Goal: Task Accomplishment & Management: Manage account settings

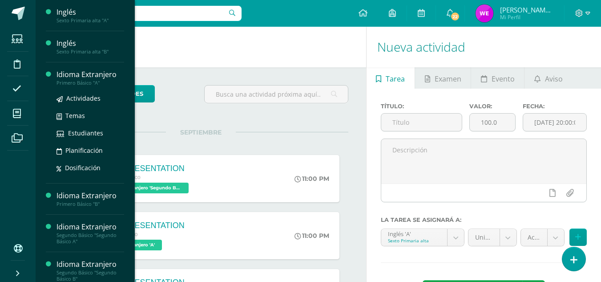
click at [83, 76] on div "Idioma Extranjero" at bounding box center [91, 74] width 68 height 10
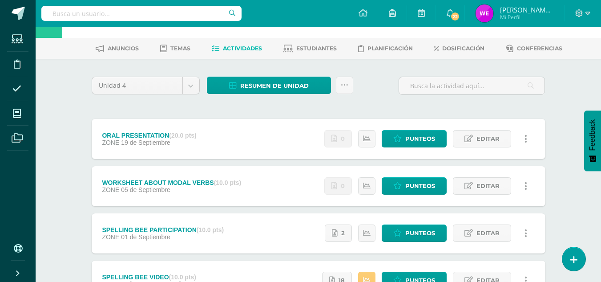
scroll to position [51, 0]
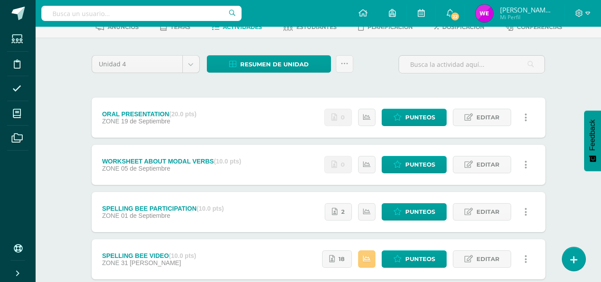
click at [201, 116] on div "ORAL PRESENTATION (20.0 pts) ZONE 19 de Septiembre" at bounding box center [150, 117] width 116 height 40
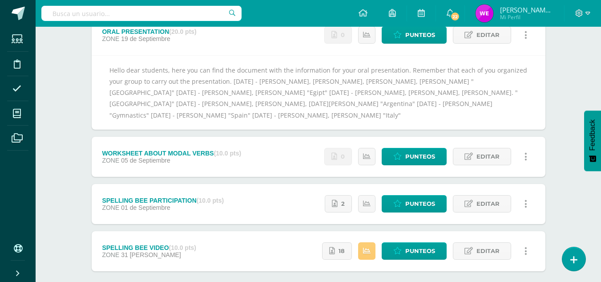
scroll to position [146, 0]
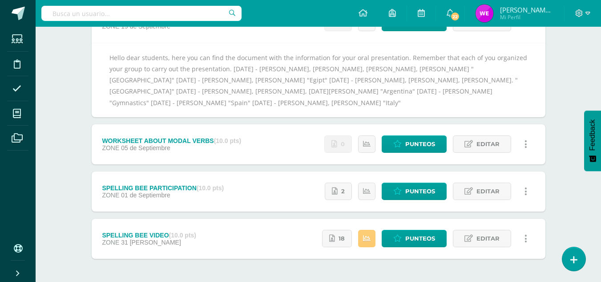
click at [207, 160] on div "WORKSHEET ABOUT MODAL VERBS (10.0 pts) ZONE 05 de Septiembre" at bounding box center [172, 144] width 160 height 40
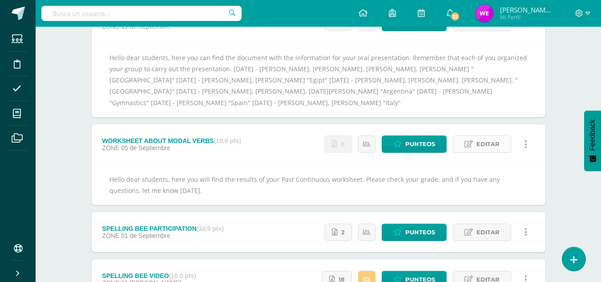
click at [494, 143] on span "Editar" at bounding box center [488, 144] width 23 height 16
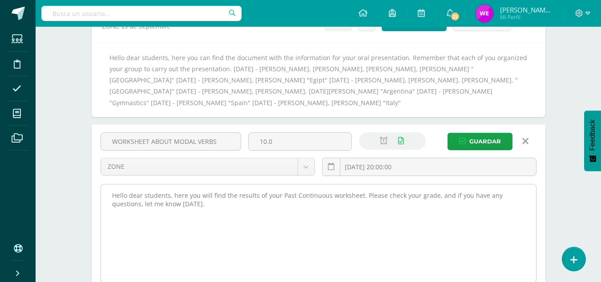
click at [406, 199] on textarea "Hello dear students, here you will find the results of your Past Continuous wor…" at bounding box center [318, 233] width 435 height 98
drag, startPoint x: 324, startPoint y: 195, endPoint x: 279, endPoint y: 195, distance: 45.0
click at [279, 195] on textarea "Hello dear students, here you will find the results of your Past Continuous wor…" at bounding box center [318, 233] width 435 height 98
click at [357, 197] on textarea "Hello dear students, here you will find the results of your Past Continuous wor…" at bounding box center [318, 233] width 435 height 98
click at [354, 212] on textarea "Hello dear students, here you will find the results of your Past Continuous wor…" at bounding box center [318, 233] width 435 height 98
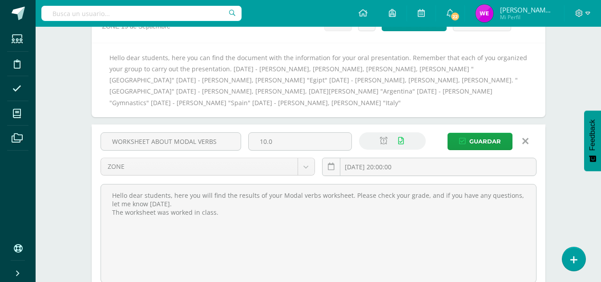
drag, startPoint x: 260, startPoint y: 209, endPoint x: 100, endPoint y: 214, distance: 160.3
click at [100, 214] on div "Hello dear students, here you will find the results of your Past Continuous wor…" at bounding box center [318, 233] width 443 height 100
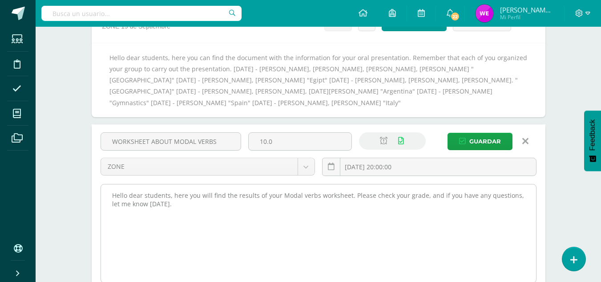
paste textarea "The worksheet was completed in class."
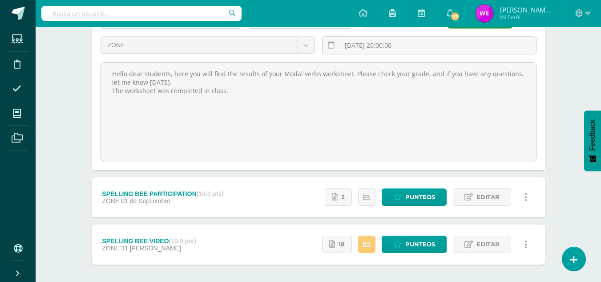
scroll to position [114, 0]
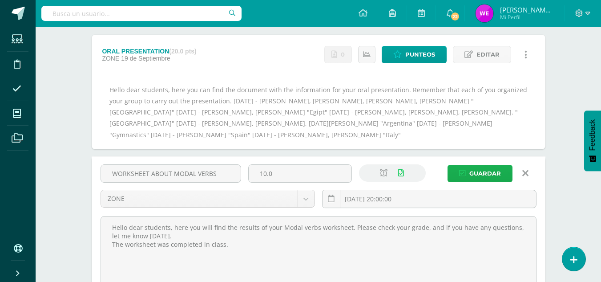
type textarea "Hello dear students, here you will find the results of your Modal verbs workshe…"
click at [466, 170] on icon "submit" at bounding box center [462, 174] width 7 height 8
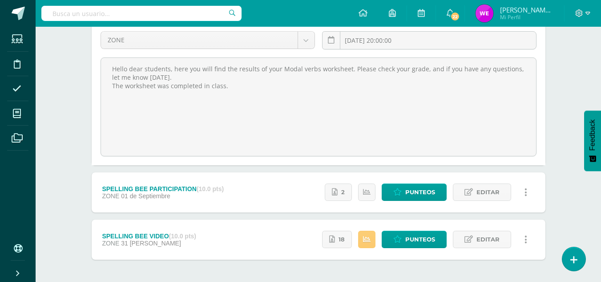
scroll to position [273, 0]
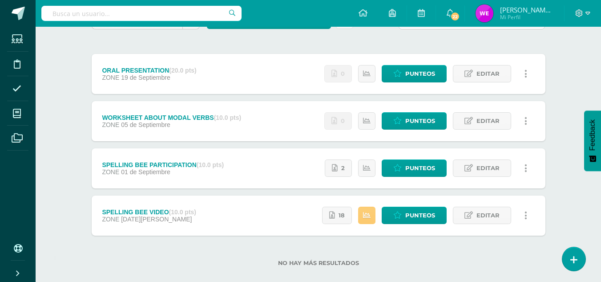
scroll to position [89, 0]
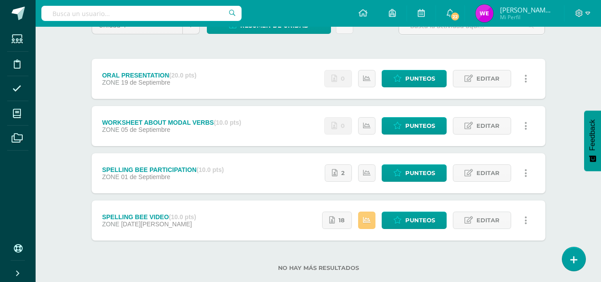
click at [241, 177] on div "SPELLING BEE PARTICIPATION (10.0 pts) ZONE 01 de Septiembre Estatus de Activida…" at bounding box center [319, 173] width 454 height 40
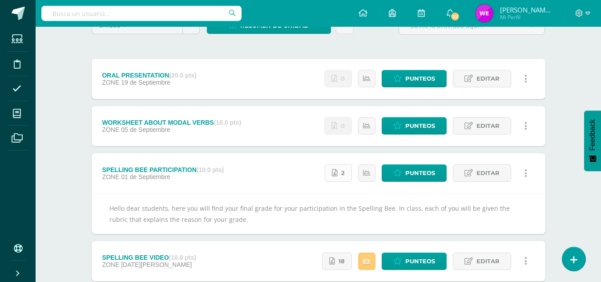
click at [335, 171] on icon at bounding box center [335, 173] width 6 height 8
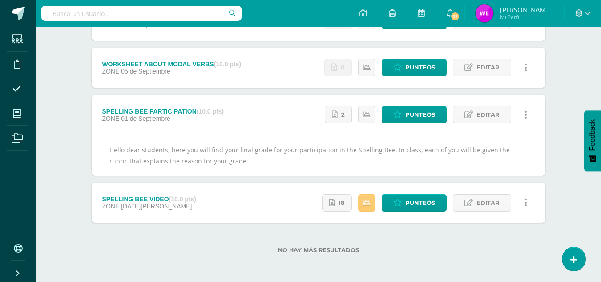
click at [215, 211] on div "SPELLING BEE VIDEO (10.0 pts) ZONE 31 de Agosto Estatus de Actividad: 6 Estudia…" at bounding box center [319, 203] width 454 height 40
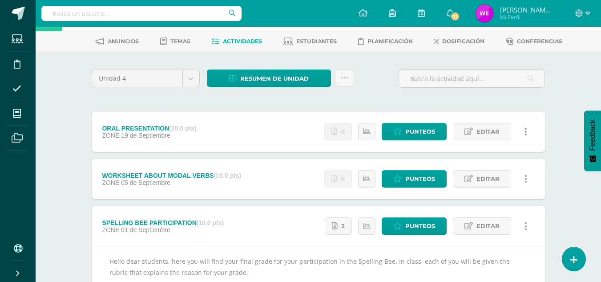
scroll to position [36, 0]
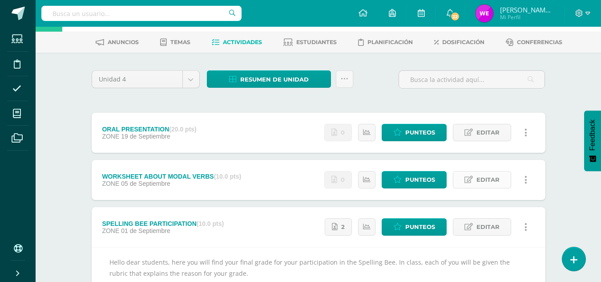
click at [477, 176] on span "Editar" at bounding box center [488, 179] width 23 height 16
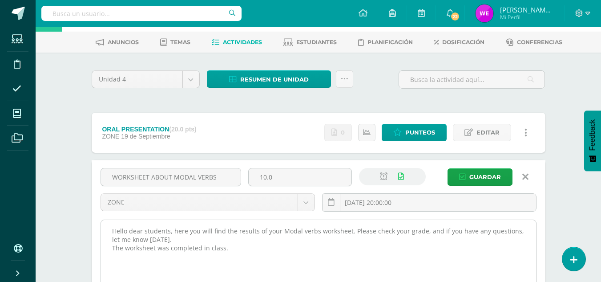
click at [265, 259] on textarea "Hello dear students, here you will find the results of your Modal verbs workshe…" at bounding box center [318, 269] width 435 height 98
drag, startPoint x: 368, startPoint y: 247, endPoint x: 227, endPoint y: 249, distance: 141.1
click at [227, 249] on textarea "Hello dear students, here you will find the results of your Modal verbs workshe…" at bounding box center [318, 269] width 435 height 98
drag, startPoint x: 387, startPoint y: 253, endPoint x: 227, endPoint y: 248, distance: 160.3
click at [227, 248] on textarea "Hello dear students, here you will find the results of your Modal verbs workshe…" at bounding box center [318, 269] width 435 height 98
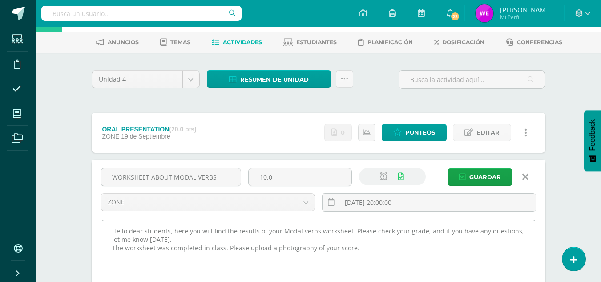
paste textarea "of your score."
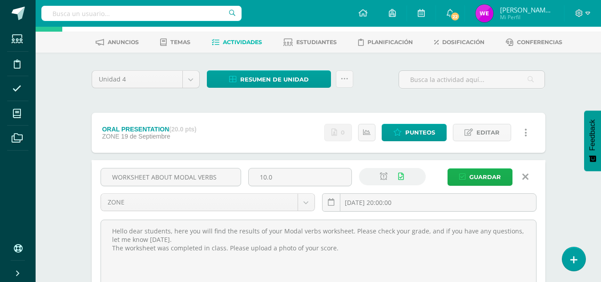
type textarea "Hello dear students, here you will find the results of your Modal verbs workshe…"
click at [488, 183] on span "Guardar" at bounding box center [486, 177] width 32 height 16
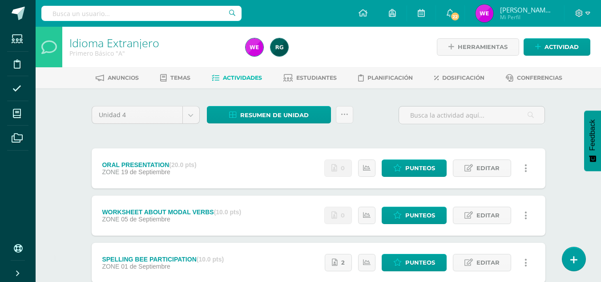
click at [287, 182] on div "ORAL PRESENTATION (20.0 pts) ZONE [DATE] Estatus de Actividad: 27 Estudiantes s…" at bounding box center [319, 168] width 454 height 40
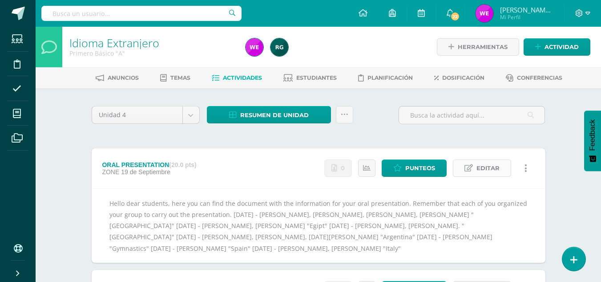
click at [458, 171] on link "Editar" at bounding box center [482, 167] width 58 height 17
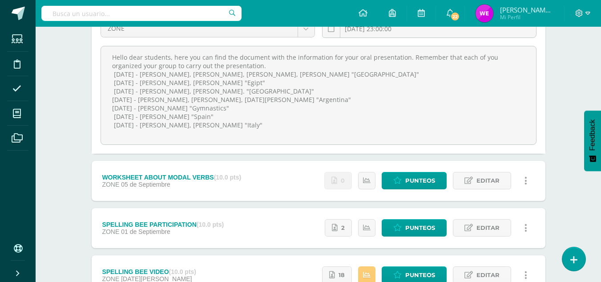
scroll to position [154, 0]
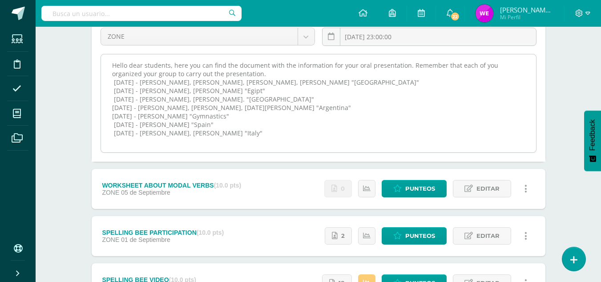
drag, startPoint x: 327, startPoint y: 116, endPoint x: 302, endPoint y: 116, distance: 24.5
click at [302, 116] on textarea "Hello dear students, here you can find the document with the information for yo…" at bounding box center [318, 103] width 435 height 98
click at [334, 138] on textarea "Hello dear students, here you can find the document with the information for yo…" at bounding box center [318, 103] width 435 height 98
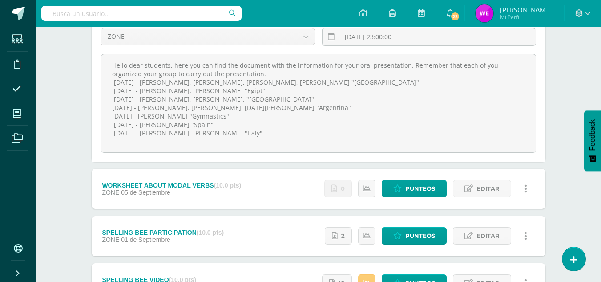
drag, startPoint x: 334, startPoint y: 138, endPoint x: 99, endPoint y: 63, distance: 247.2
click at [99, 63] on div "Hello dear students, here you can find the document with the information for yo…" at bounding box center [318, 103] width 443 height 100
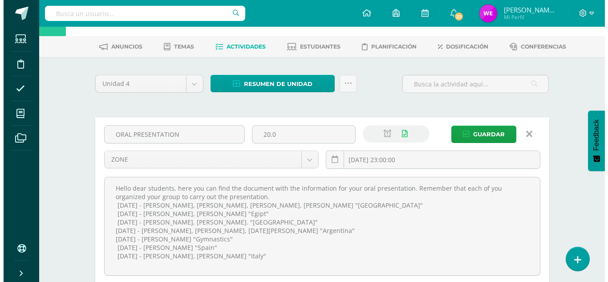
scroll to position [28, 0]
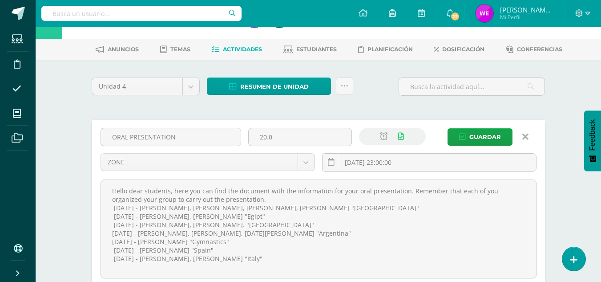
click at [524, 135] on icon at bounding box center [526, 137] width 6 height 10
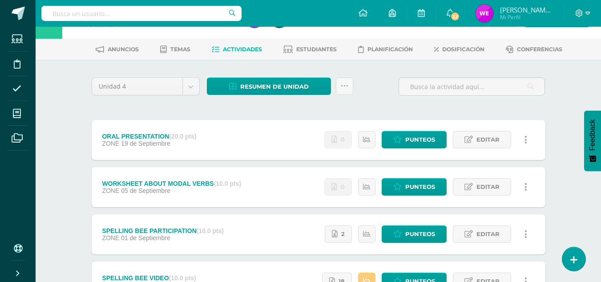
click at [532, 140] on link at bounding box center [526, 139] width 17 height 17
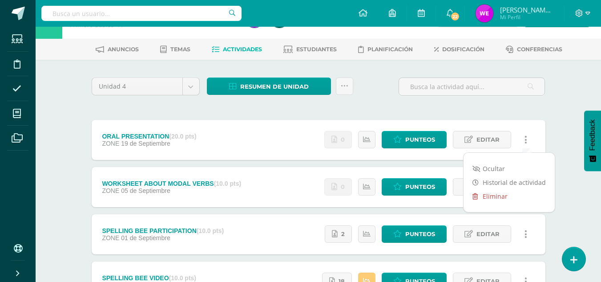
click at [495, 195] on link "Eliminar" at bounding box center [509, 196] width 91 height 14
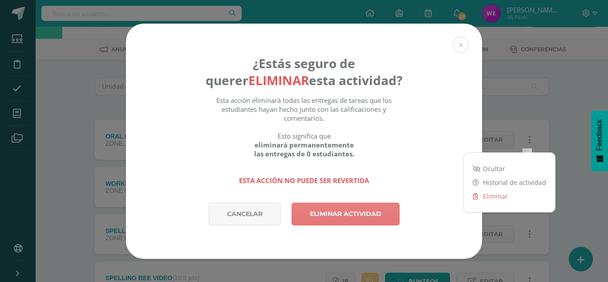
click at [344, 219] on link "Eliminar actividad" at bounding box center [346, 214] width 108 height 23
